Goal: Complete application form

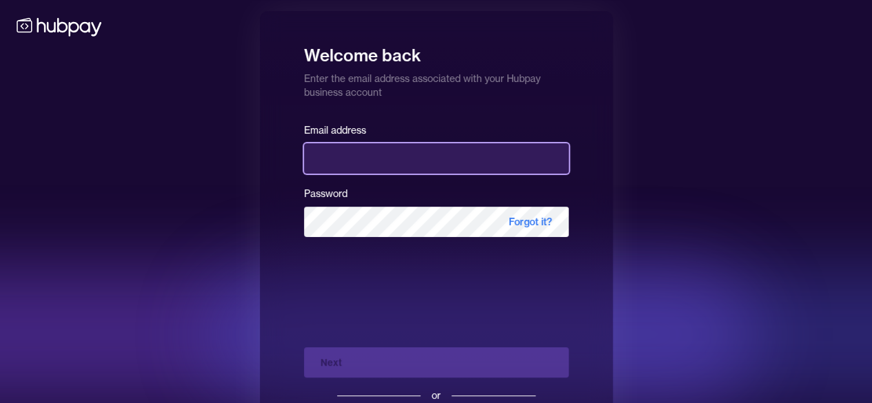
click at [352, 152] on input "email" at bounding box center [436, 158] width 265 height 30
type input "**********"
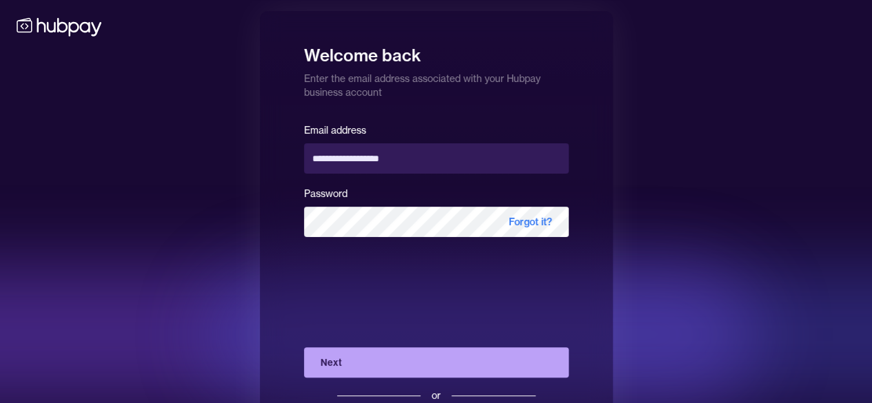
click at [364, 360] on button "Next" at bounding box center [436, 363] width 265 height 30
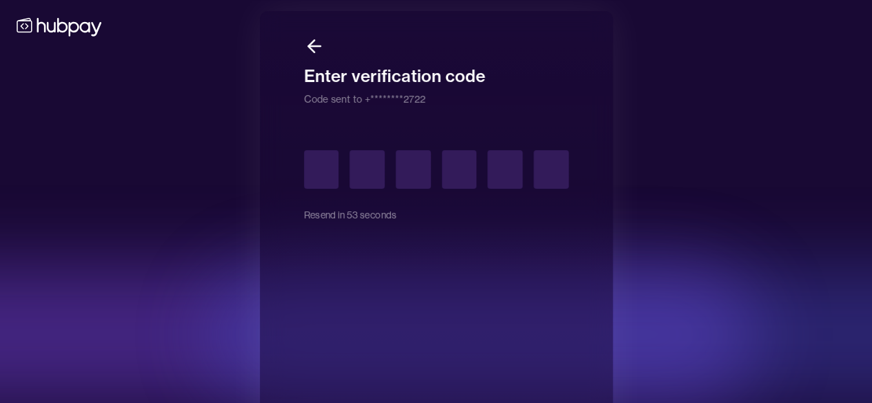
type input "*"
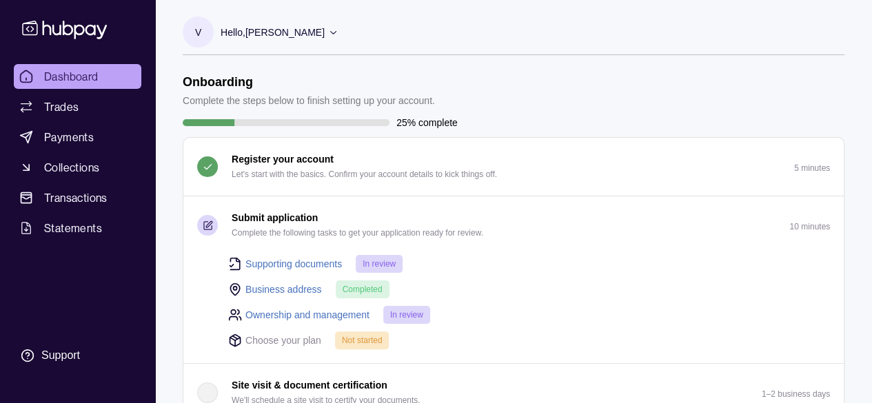
click at [328, 35] on icon at bounding box center [333, 32] width 10 height 10
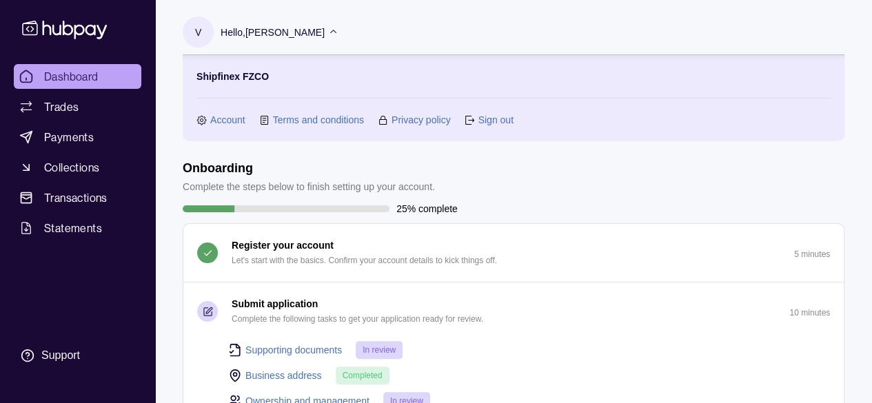
click at [654, 35] on section "V Hello, [PERSON_NAME] Shipfinex FZCO Account Terms and conditions Privacy poli…" at bounding box center [514, 79] width 662 height 125
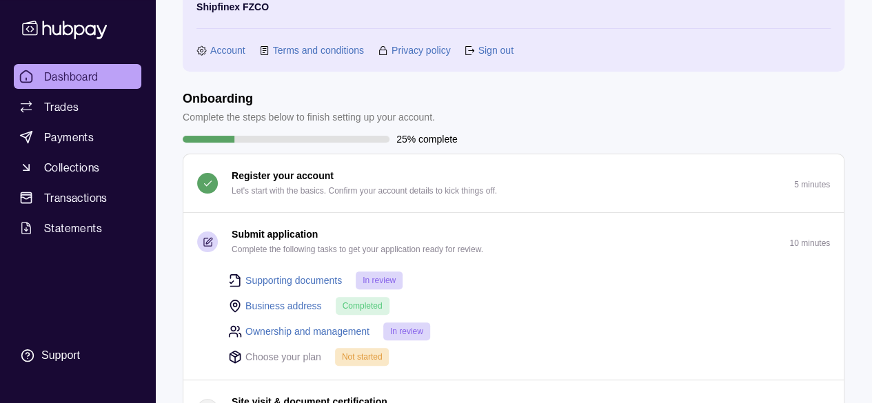
scroll to position [207, 0]
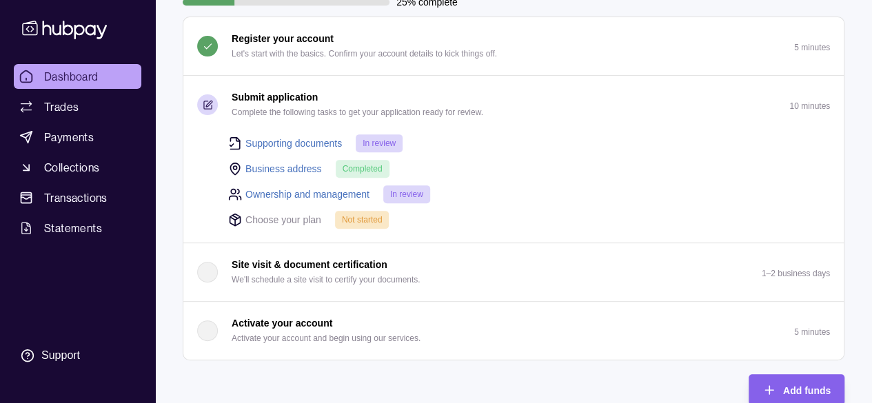
click at [314, 101] on p "Submit application" at bounding box center [275, 97] width 86 height 15
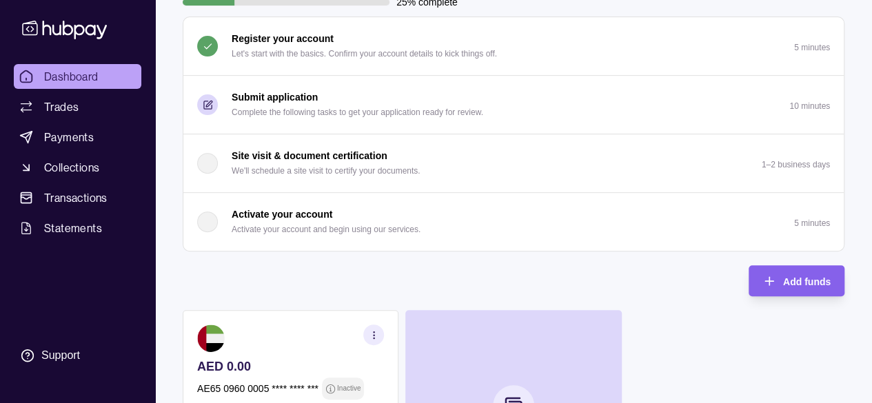
click at [342, 105] on p "Complete the following tasks to get your application ready for review." at bounding box center [358, 112] width 252 height 15
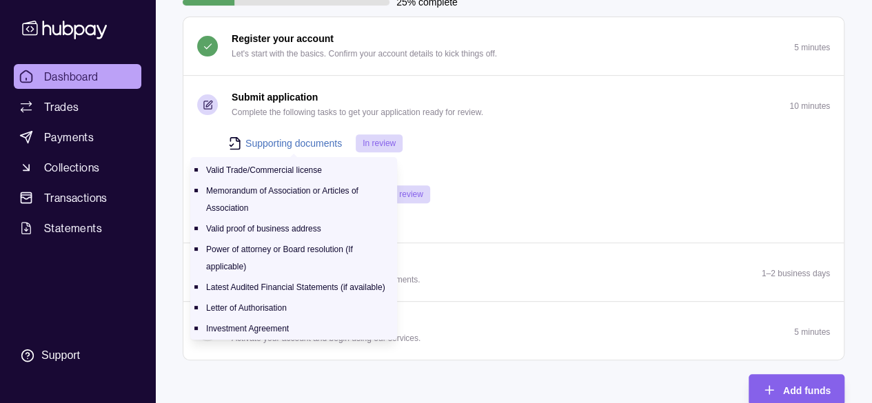
click at [299, 136] on link "Supporting documents" at bounding box center [294, 143] width 97 height 15
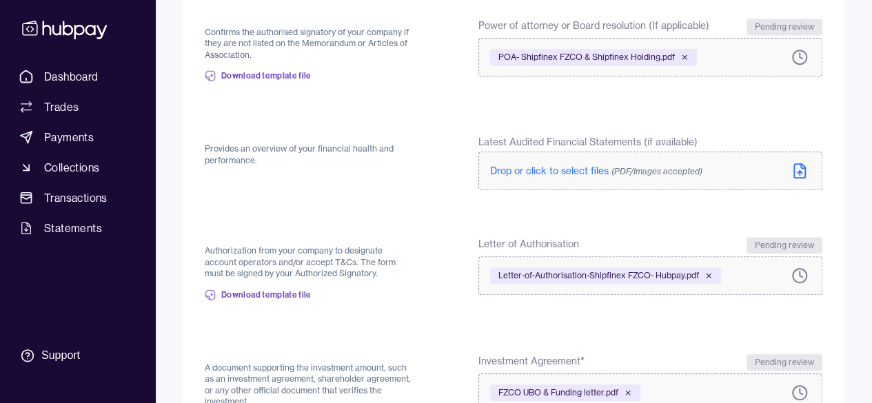
scroll to position [643, 0]
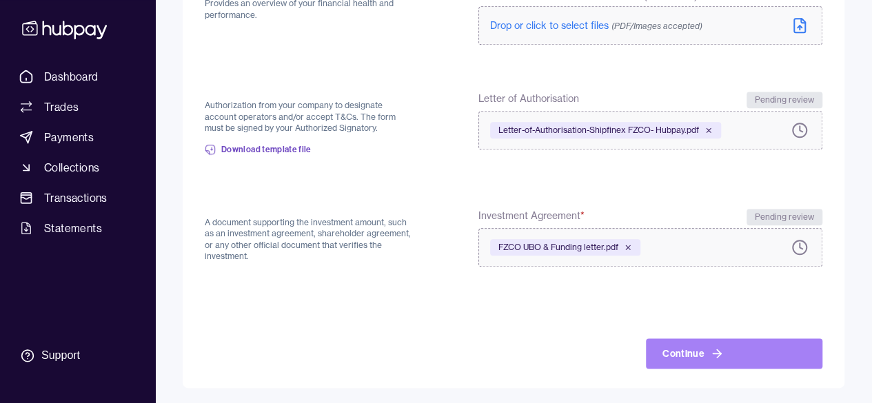
click at [694, 349] on button "Continue" at bounding box center [734, 354] width 177 height 30
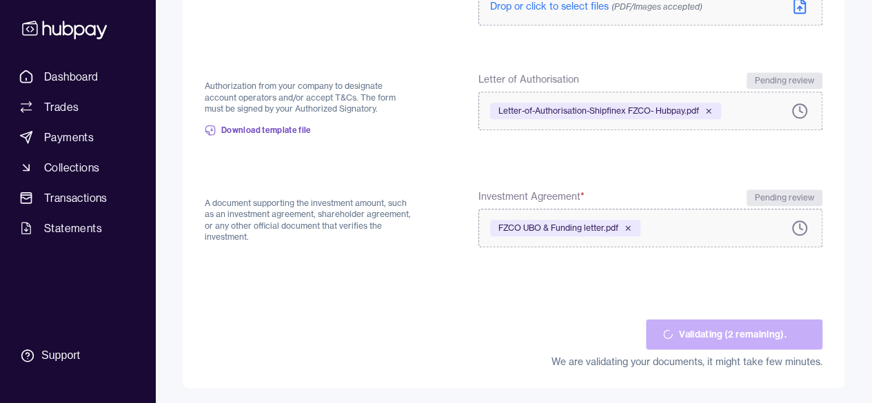
scroll to position [660, 0]
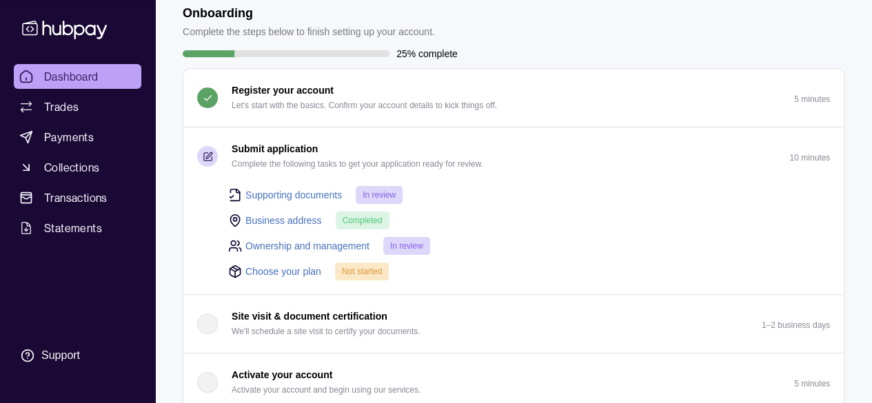
scroll to position [69, 0]
click at [286, 269] on link "Choose your plan" at bounding box center [284, 271] width 76 height 15
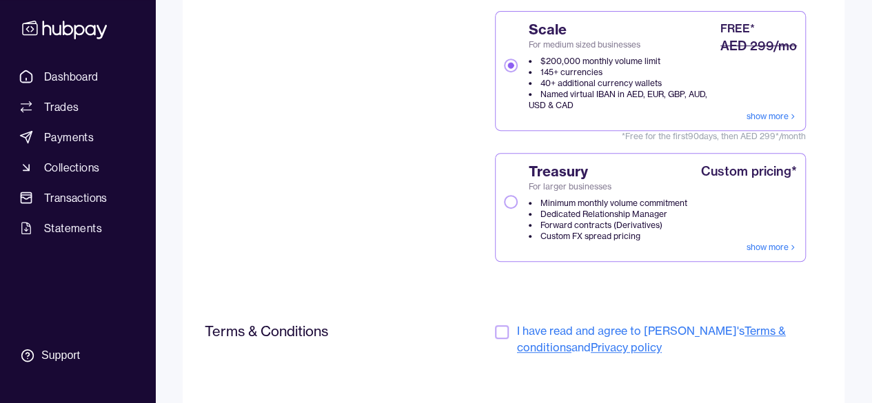
scroll to position [401, 0]
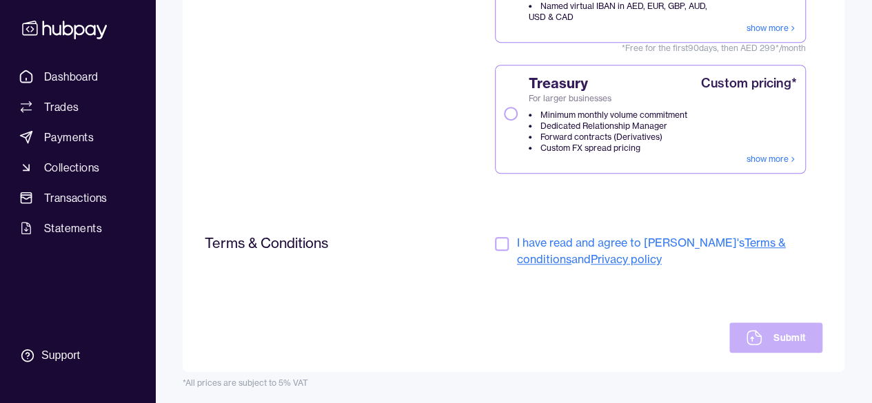
click at [499, 243] on button "button" at bounding box center [502, 244] width 14 height 14
click at [757, 332] on icon at bounding box center [754, 338] width 17 height 17
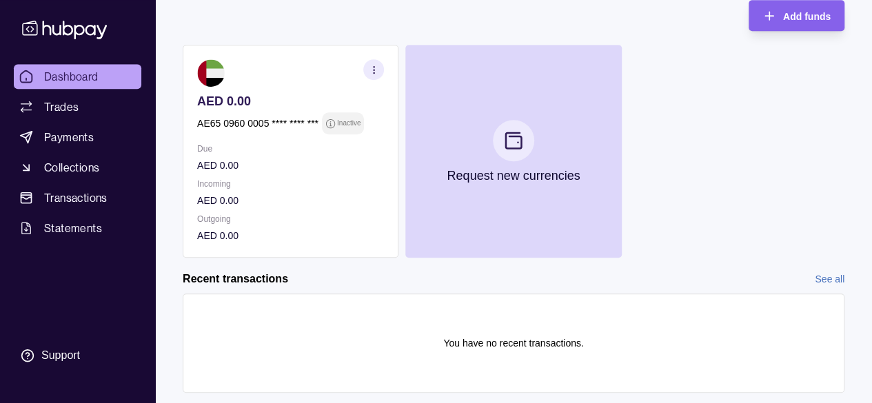
scroll to position [432, 0]
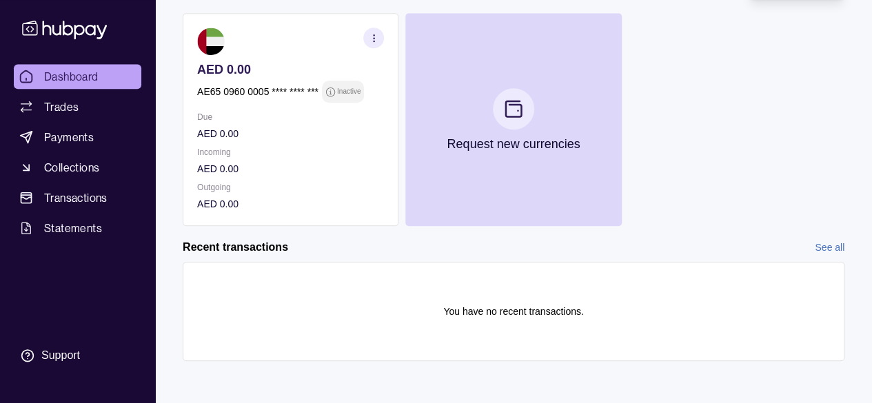
click at [835, 240] on link "See all" at bounding box center [830, 247] width 30 height 15
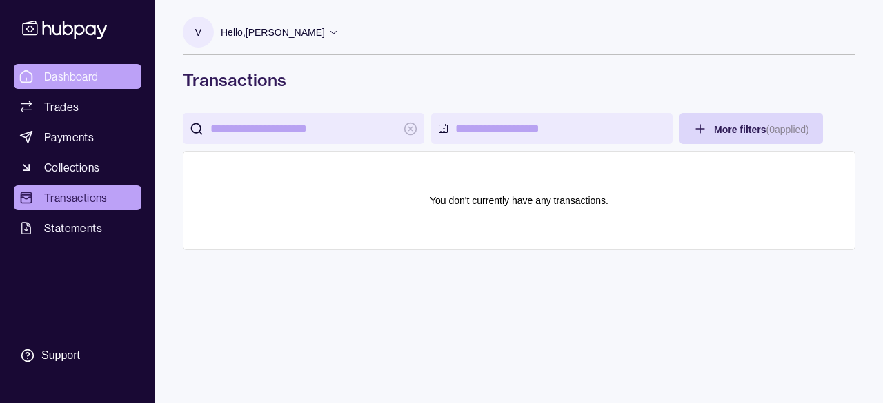
click at [71, 80] on span "Dashboard" at bounding box center [71, 76] width 54 height 17
